Goal: Entertainment & Leisure: Consume media (video, audio)

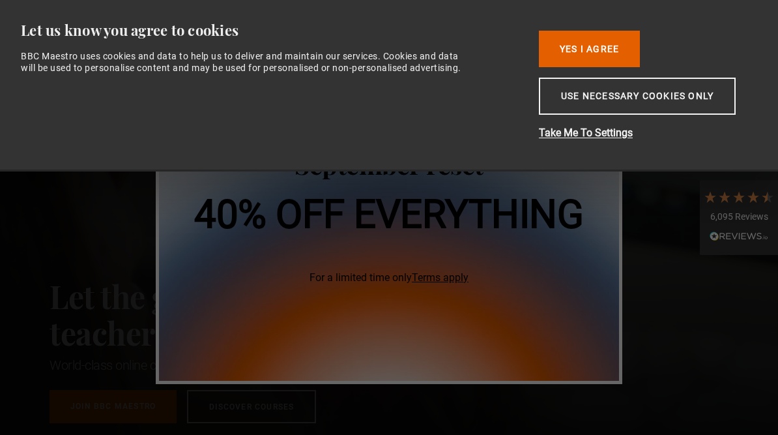
click at [652, 103] on button "Use necessary cookies only" at bounding box center [637, 96] width 197 height 37
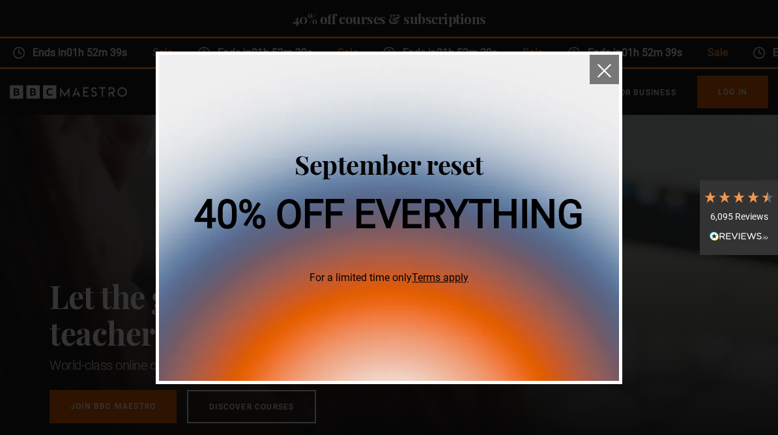
click at [609, 71] on img "close" at bounding box center [605, 71] width 14 height 14
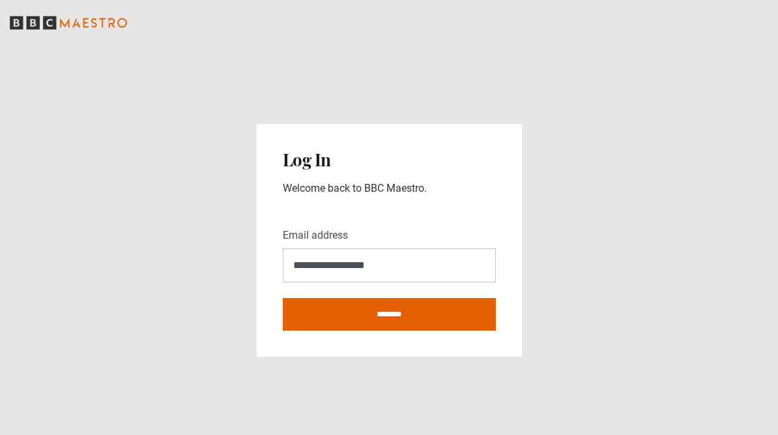
type input "**********"
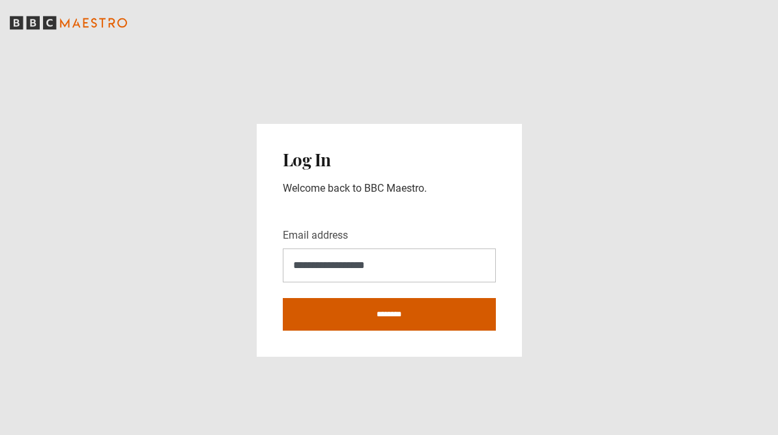
type input "**********"
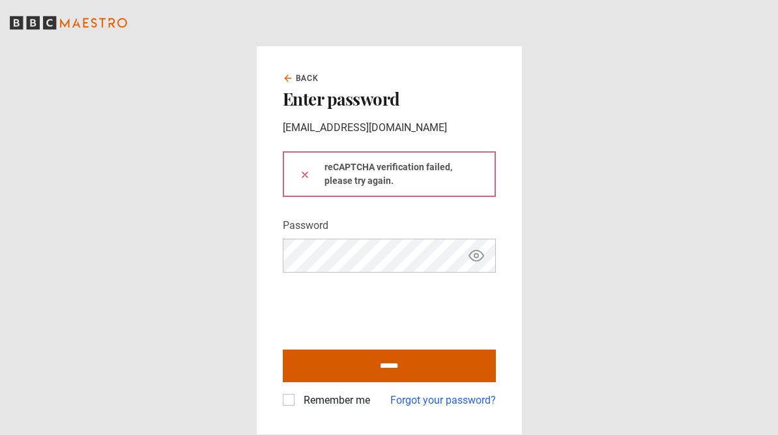
type input "**********"
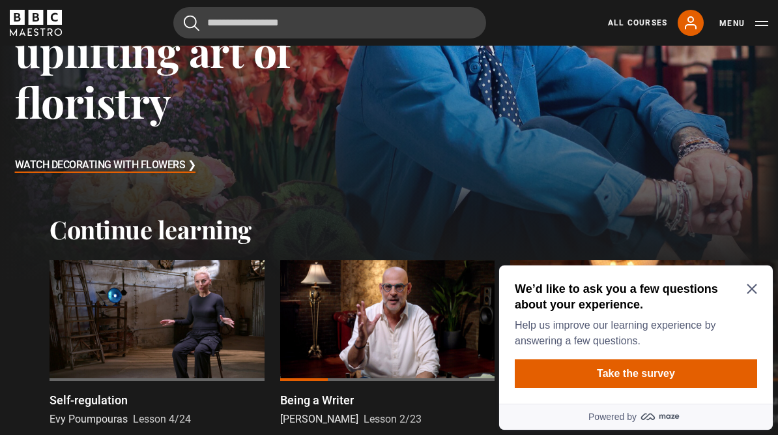
scroll to position [205, 0]
click at [759, 277] on div "We’d like to ask you a few questions about your experience. Help us improve our…" at bounding box center [636, 334] width 274 height 138
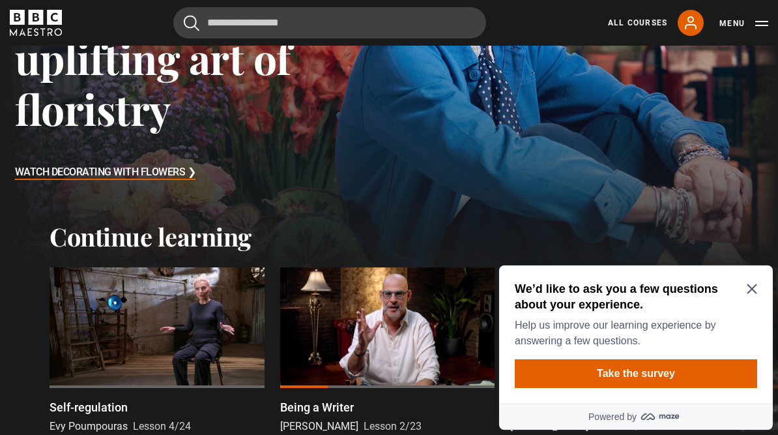
click at [634, 372] on button "Take the survey" at bounding box center [636, 373] width 242 height 29
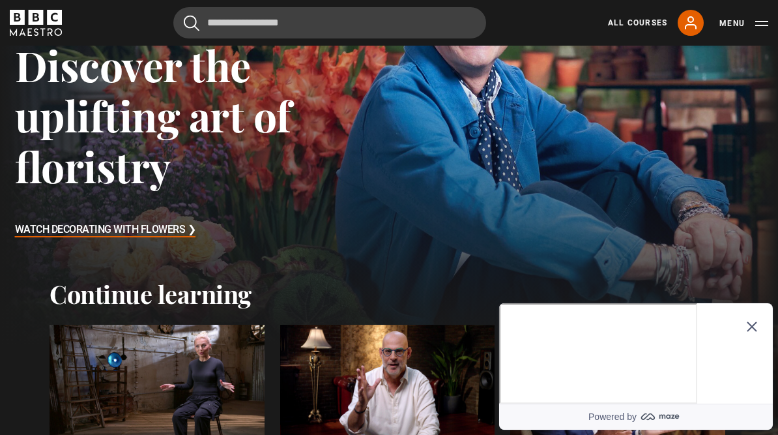
scroll to position [129, 0]
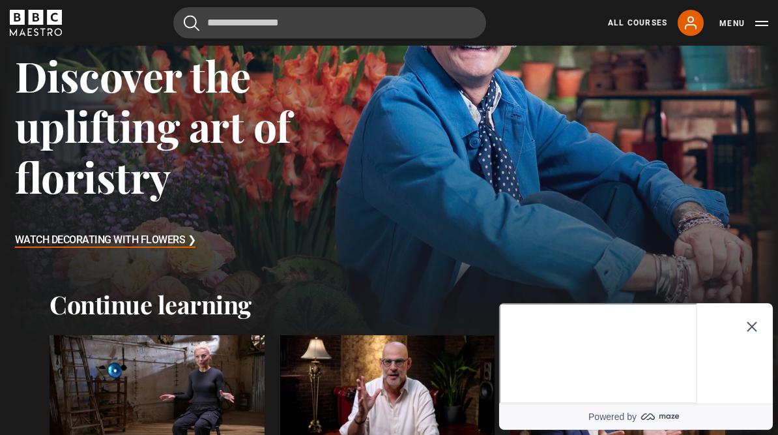
click at [112, 238] on h3 "Watch Decorating With Flowers ❯" at bounding box center [105, 241] width 181 height 20
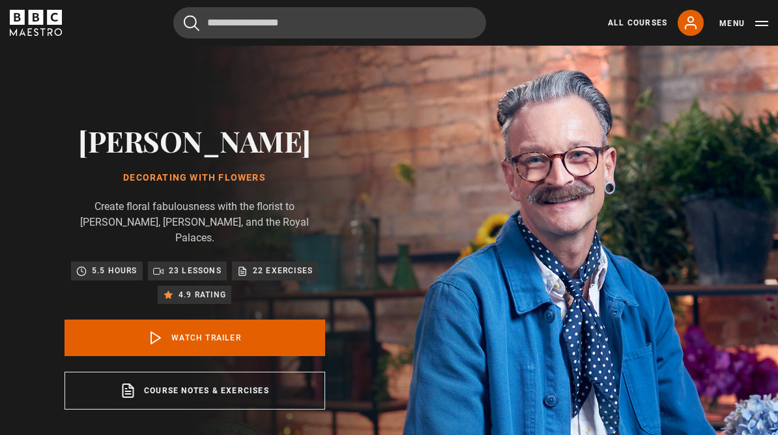
click at [162, 330] on icon at bounding box center [156, 338] width 16 height 16
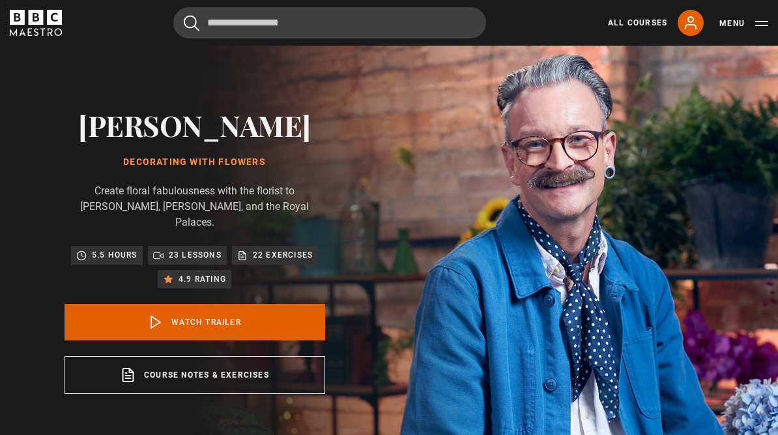
scroll to position [578, 0]
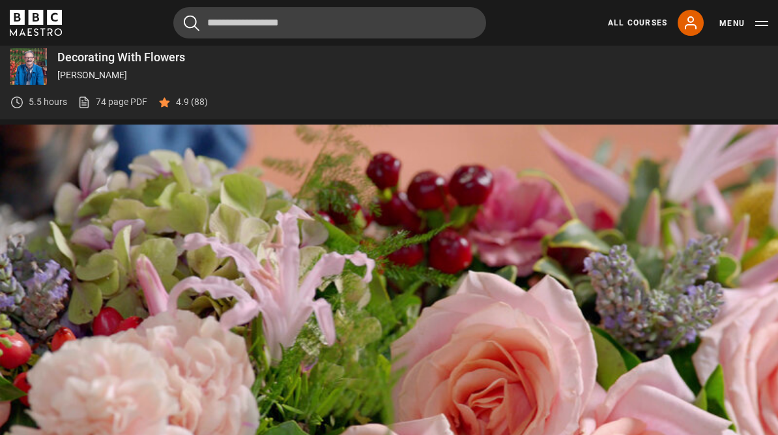
scroll to position [578, 0]
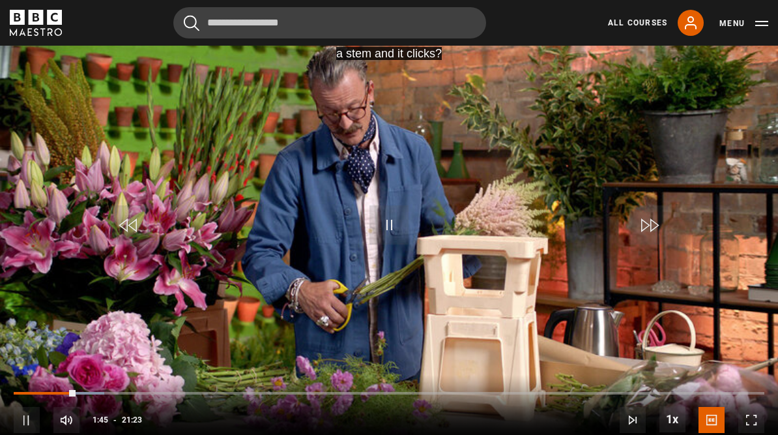
scroll to position [587, 0]
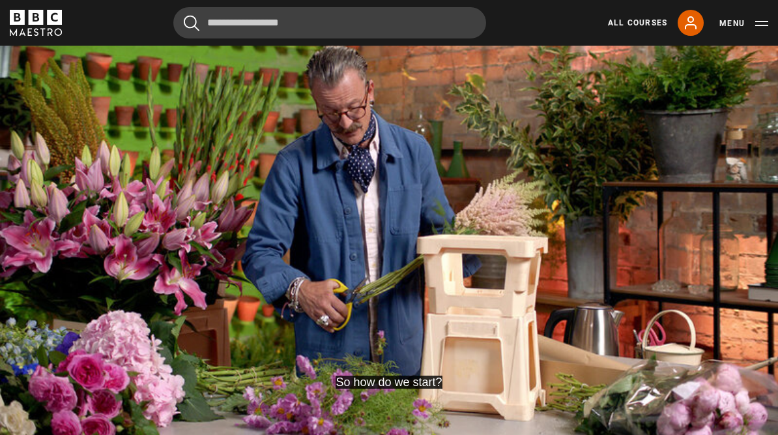
click at [680, 190] on video-js "So how do we start? Video Player is loading. Play Lesson Conditioning Flowers 1…" at bounding box center [389, 227] width 778 height 438
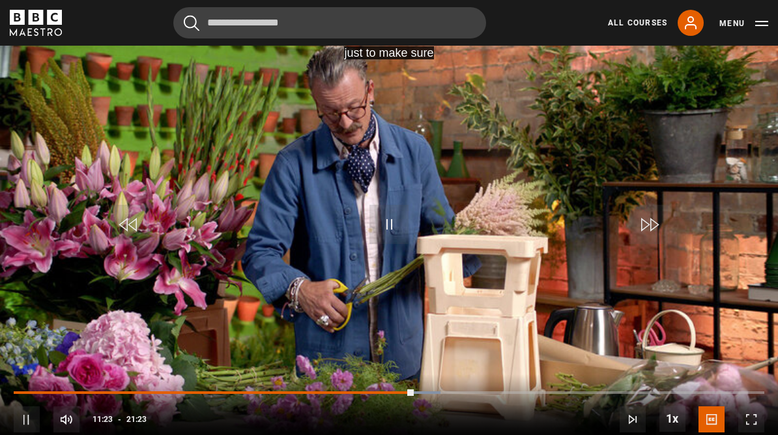
click at [643, 236] on button "10s Skip Forward 10 seconds" at bounding box center [649, 224] width 46 height 59
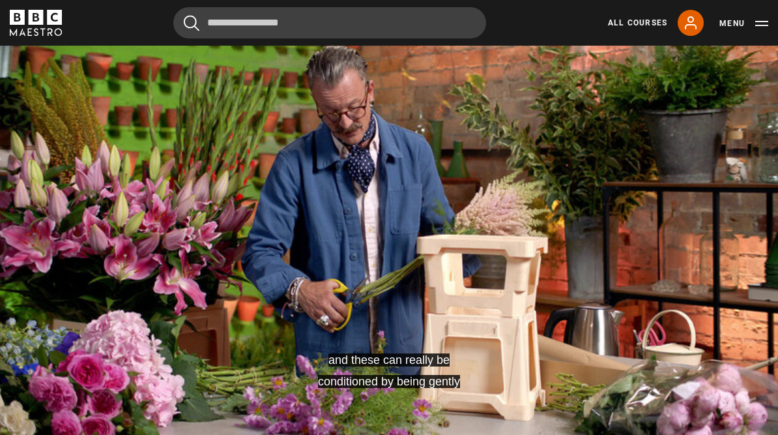
click at [549, 259] on video-js "and these can really be conditioned by being gently Video Player is loading. Pl…" at bounding box center [389, 227] width 778 height 438
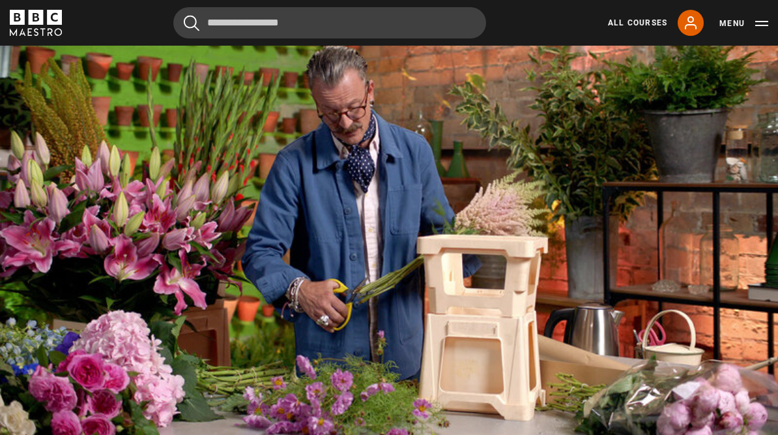
click at [752, 118] on video-js "Video Player is loading. Play Lesson Conditioning Flowers 10s Skip Back 10 seco…" at bounding box center [389, 227] width 778 height 438
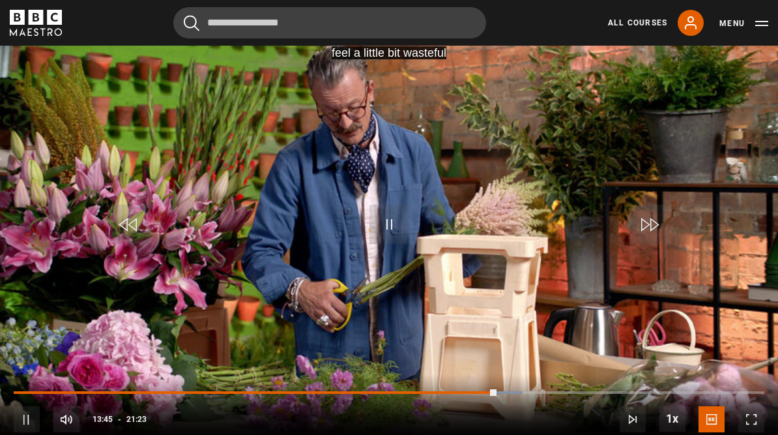
click at [602, 197] on video-js "Now, this is where it can feel a little bit wasteful Video Player is loading. P…" at bounding box center [389, 227] width 778 height 438
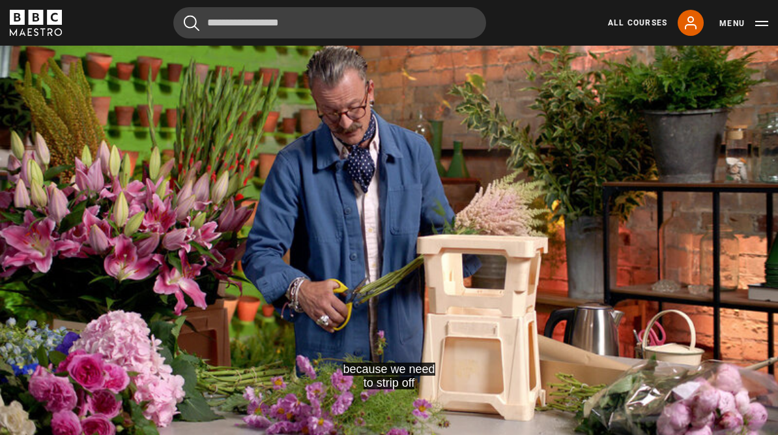
click at [570, 267] on video-js "because we need to strip off Video Player is loading. Play Lesson Conditioning …" at bounding box center [389, 227] width 778 height 438
